Goal: Task Accomplishment & Management: Manage account settings

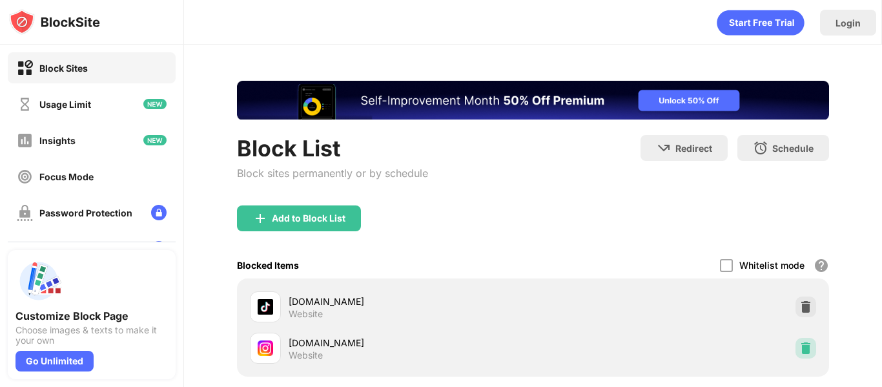
click at [796, 354] on div at bounding box center [806, 348] width 21 height 21
